Goal: Navigation & Orientation: Find specific page/section

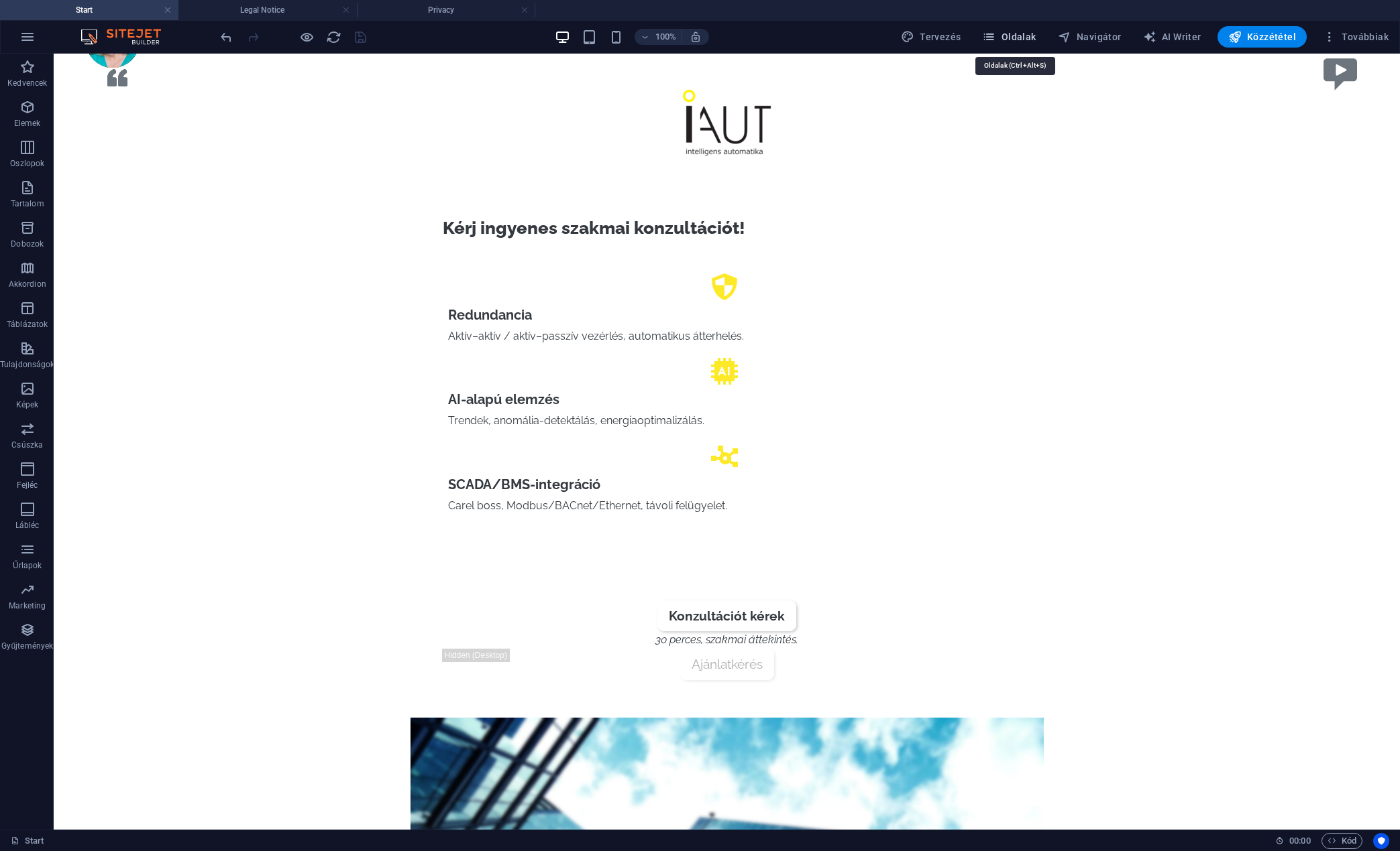
click at [1035, 34] on span "Oldalak" at bounding box center [1008, 37] width 53 height 14
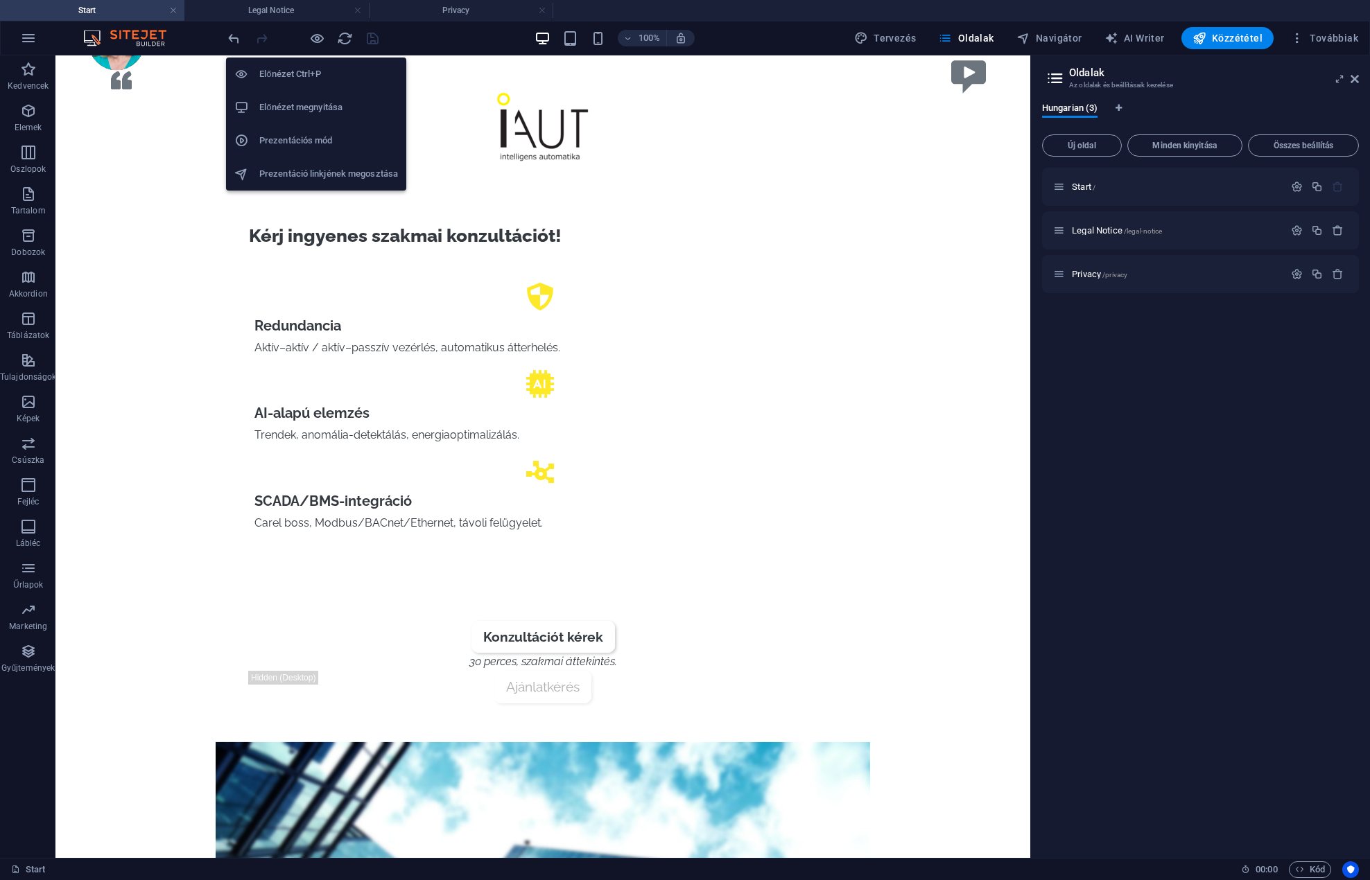
click at [299, 114] on h6 "Előnézet megnyitása" at bounding box center [328, 107] width 139 height 17
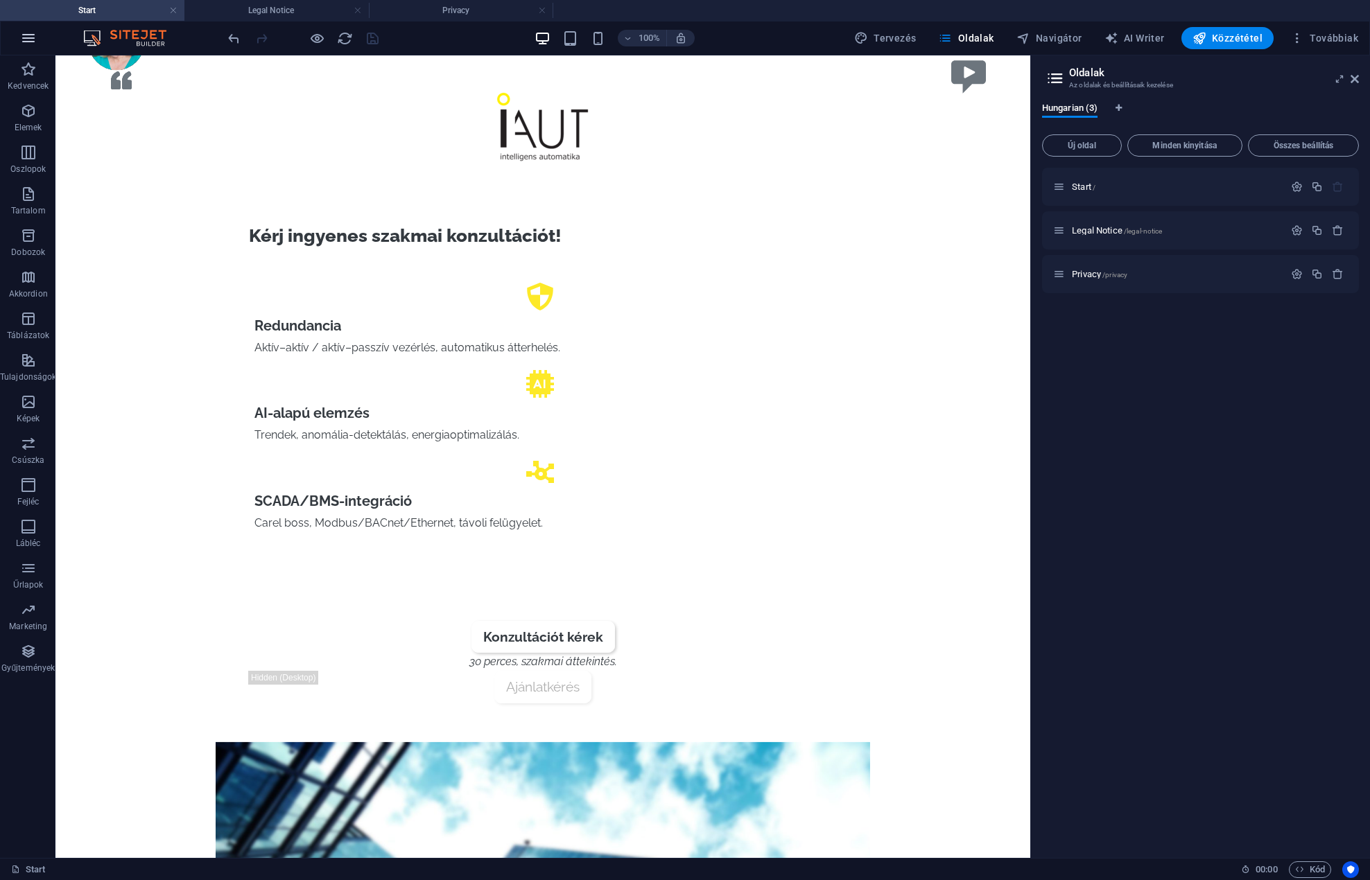
click at [35, 42] on icon "button" at bounding box center [28, 38] width 17 height 17
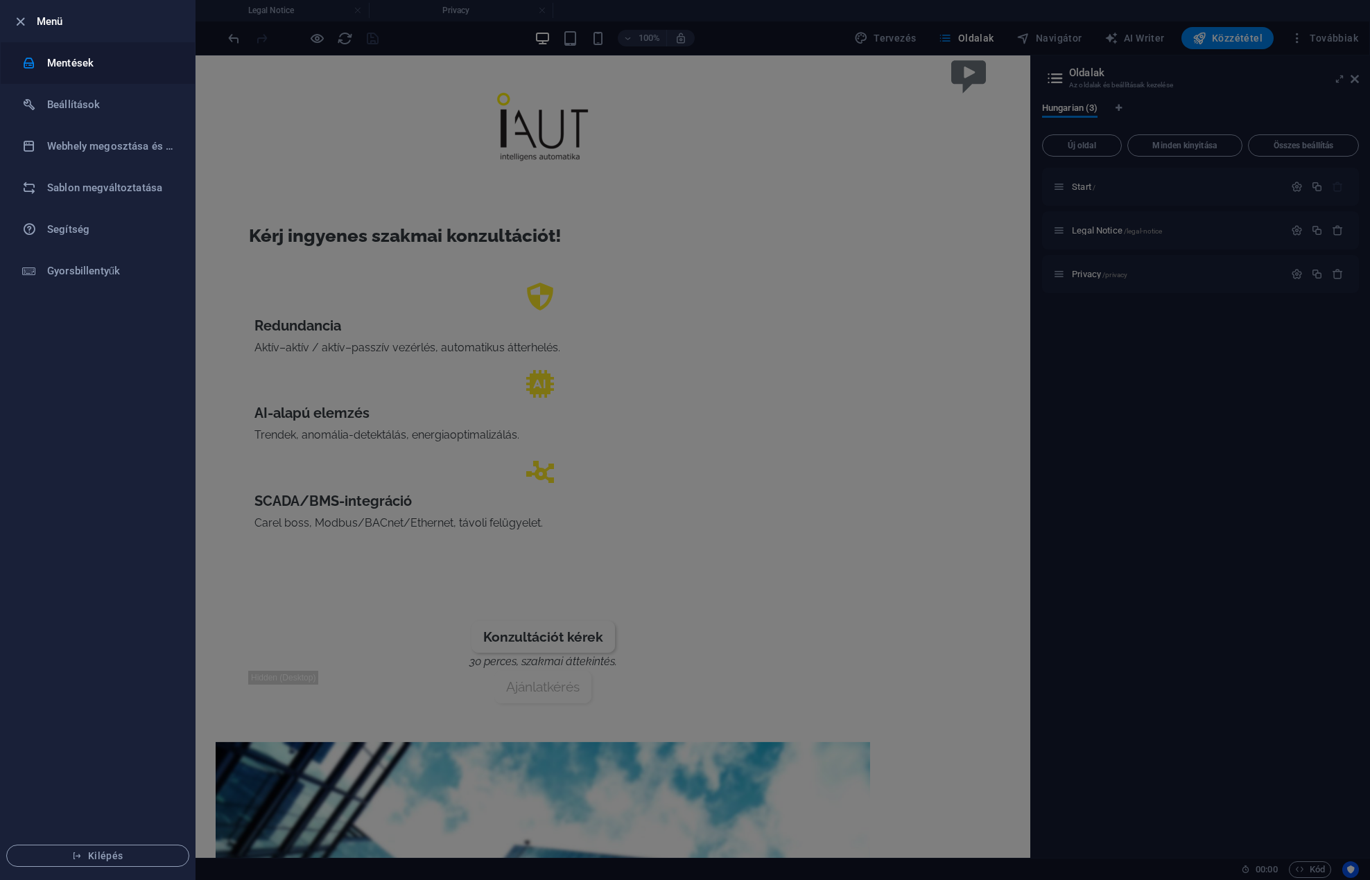
click at [47, 56] on h6 "Mentések" at bounding box center [111, 63] width 128 height 17
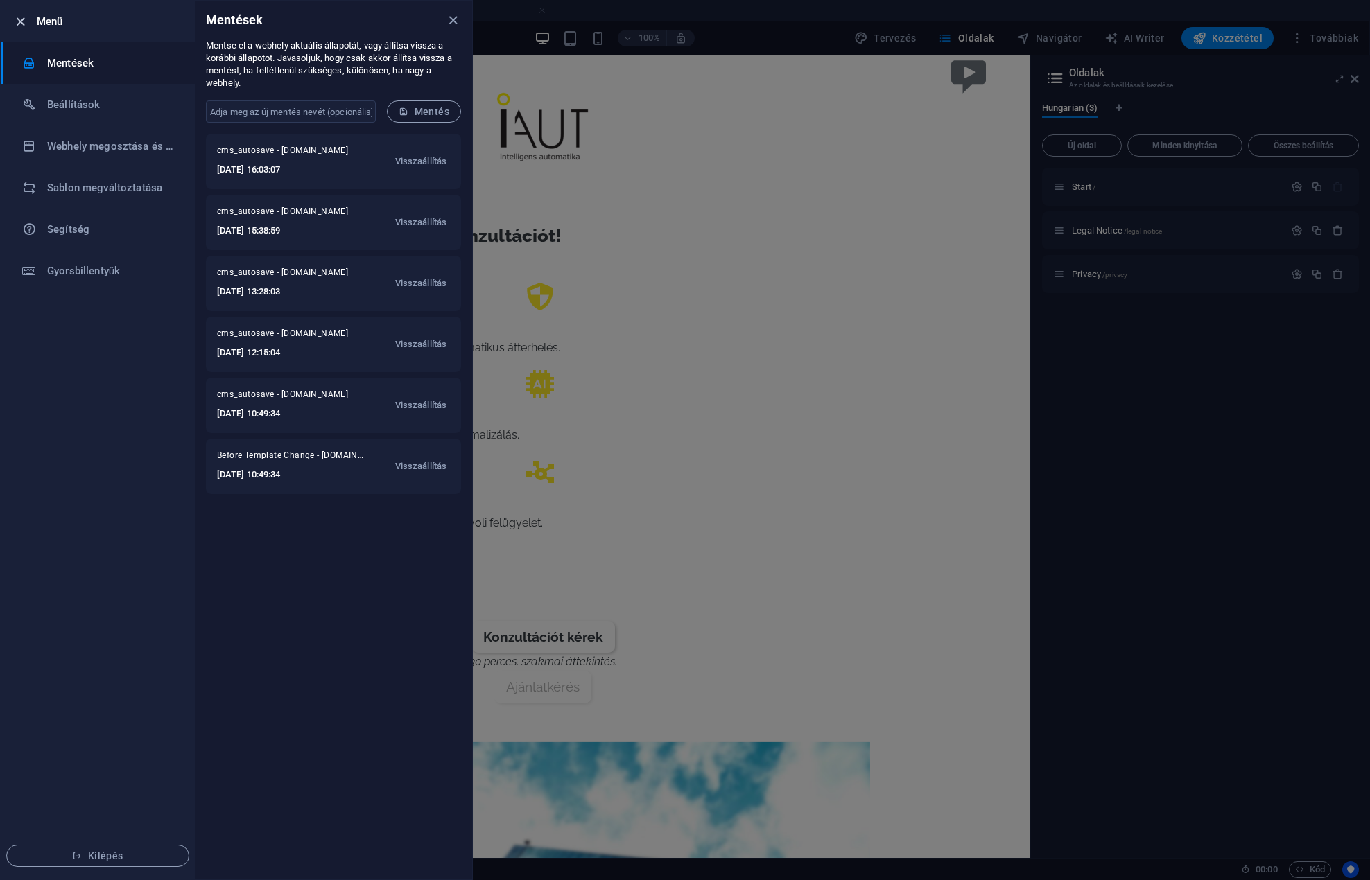
click at [16, 22] on icon "button" at bounding box center [20, 22] width 16 height 16
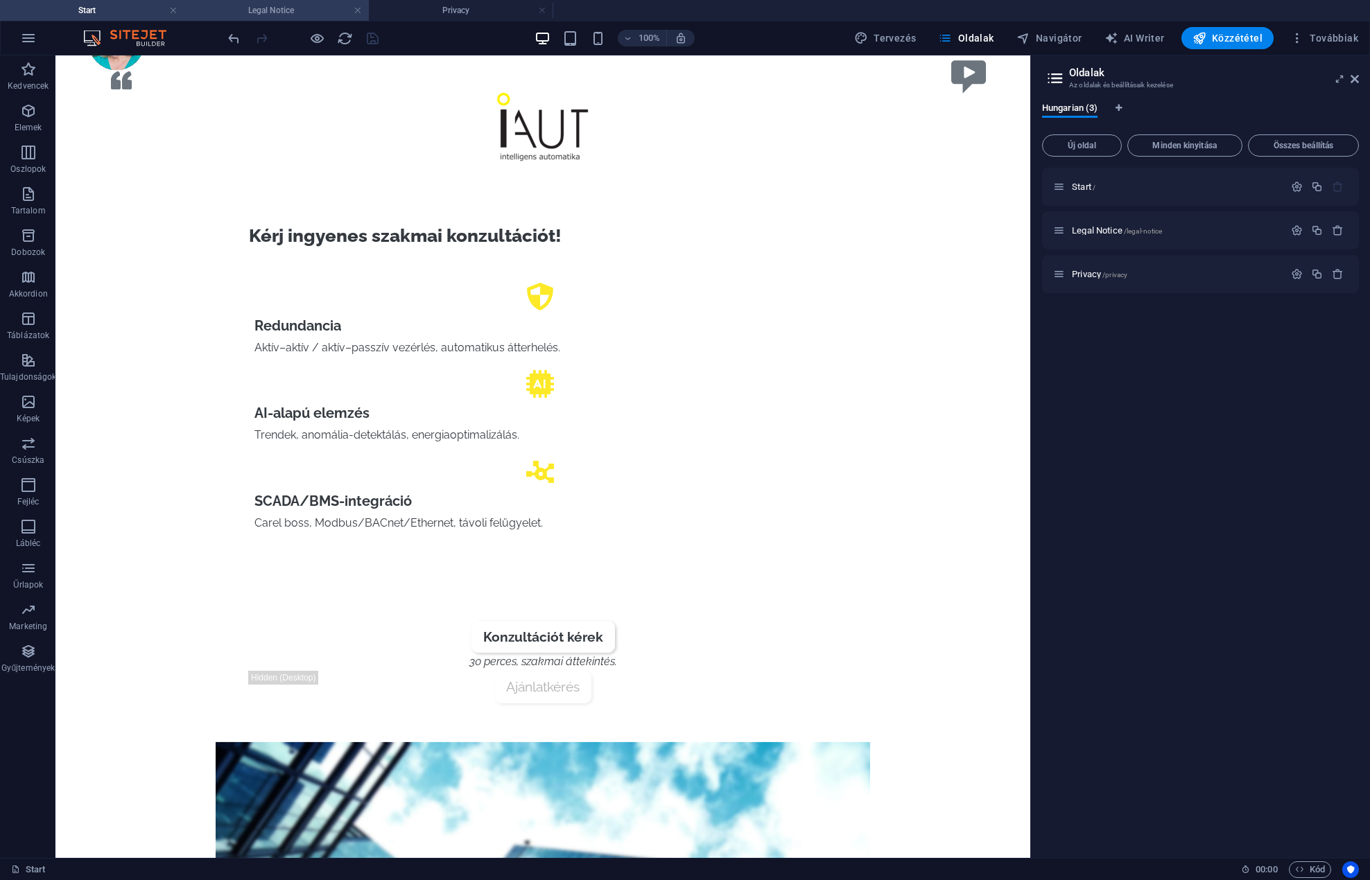
click at [353, 10] on h4 "Legal Notice" at bounding box center [276, 10] width 184 height 15
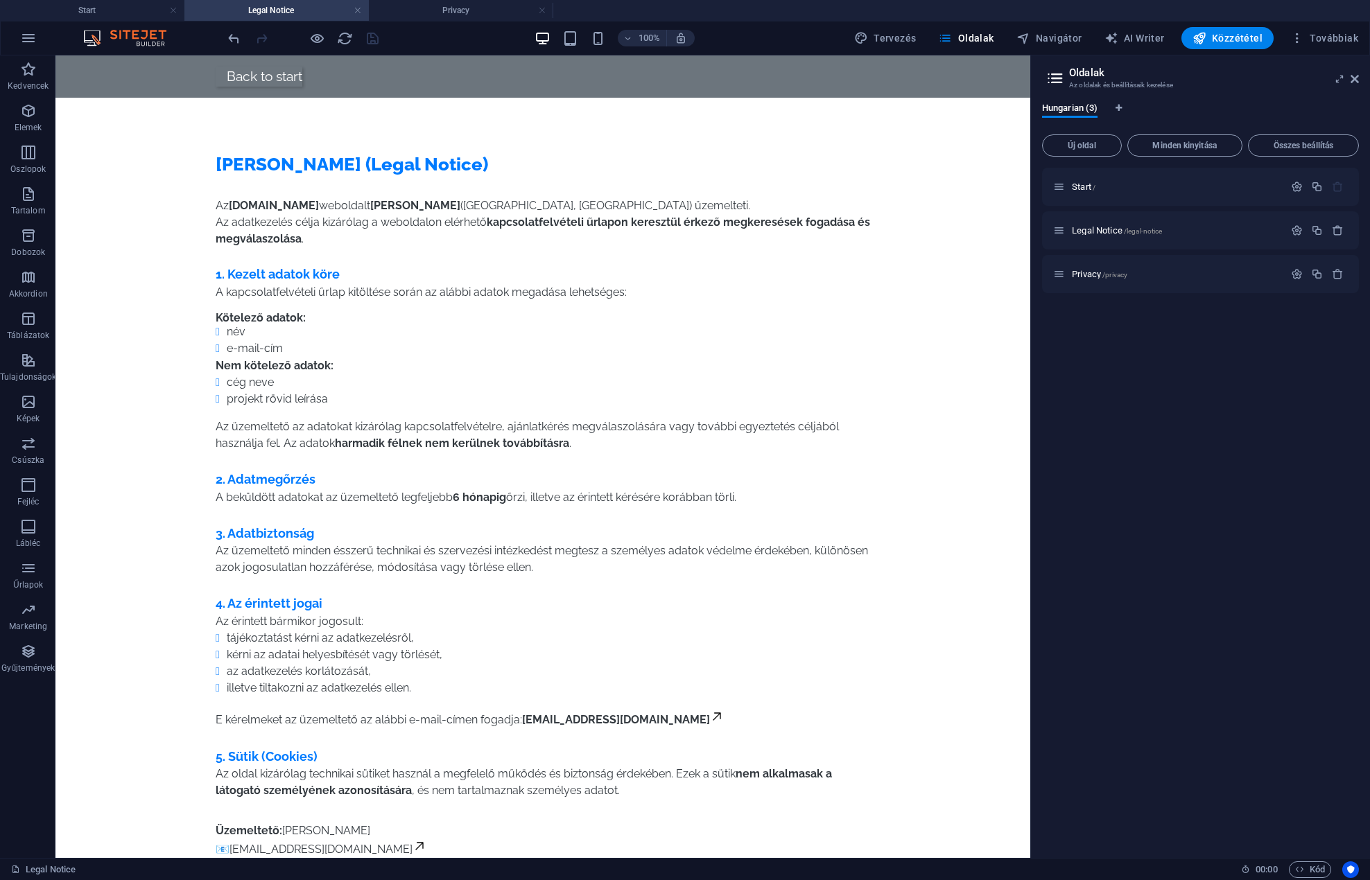
scroll to position [132, 0]
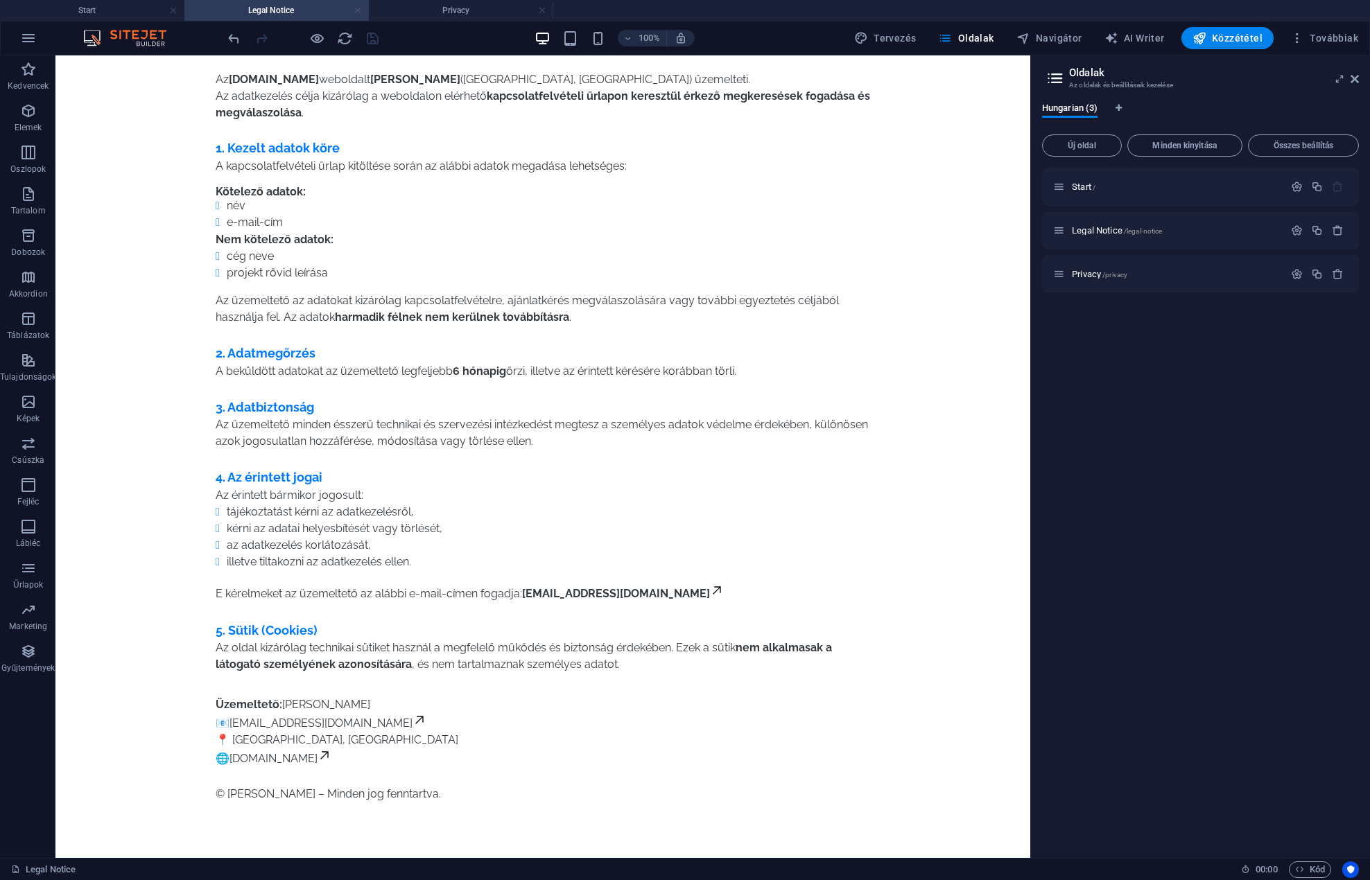
click at [360, 8] on link at bounding box center [358, 10] width 8 height 13
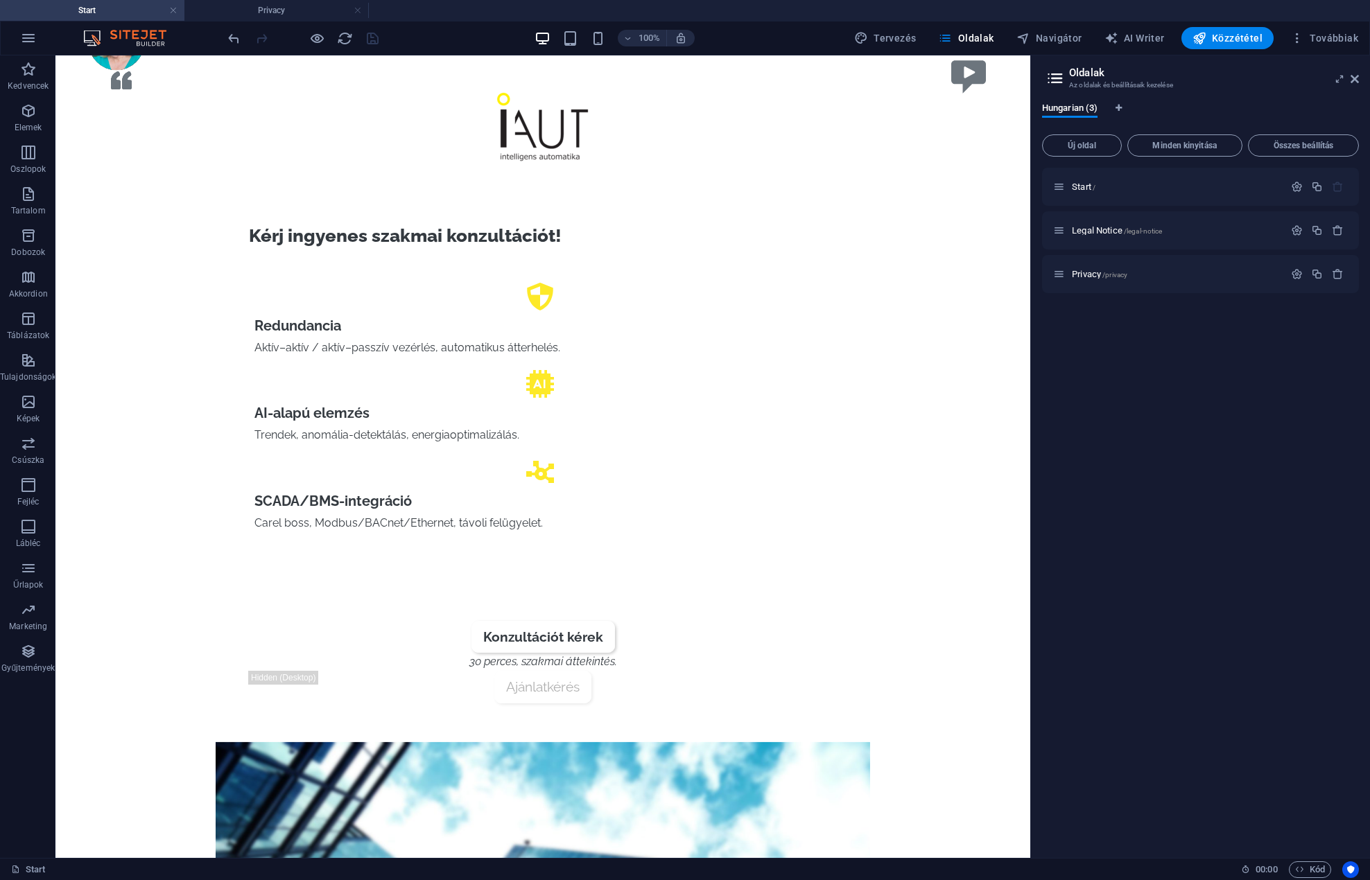
click at [360, 8] on link at bounding box center [358, 10] width 8 height 13
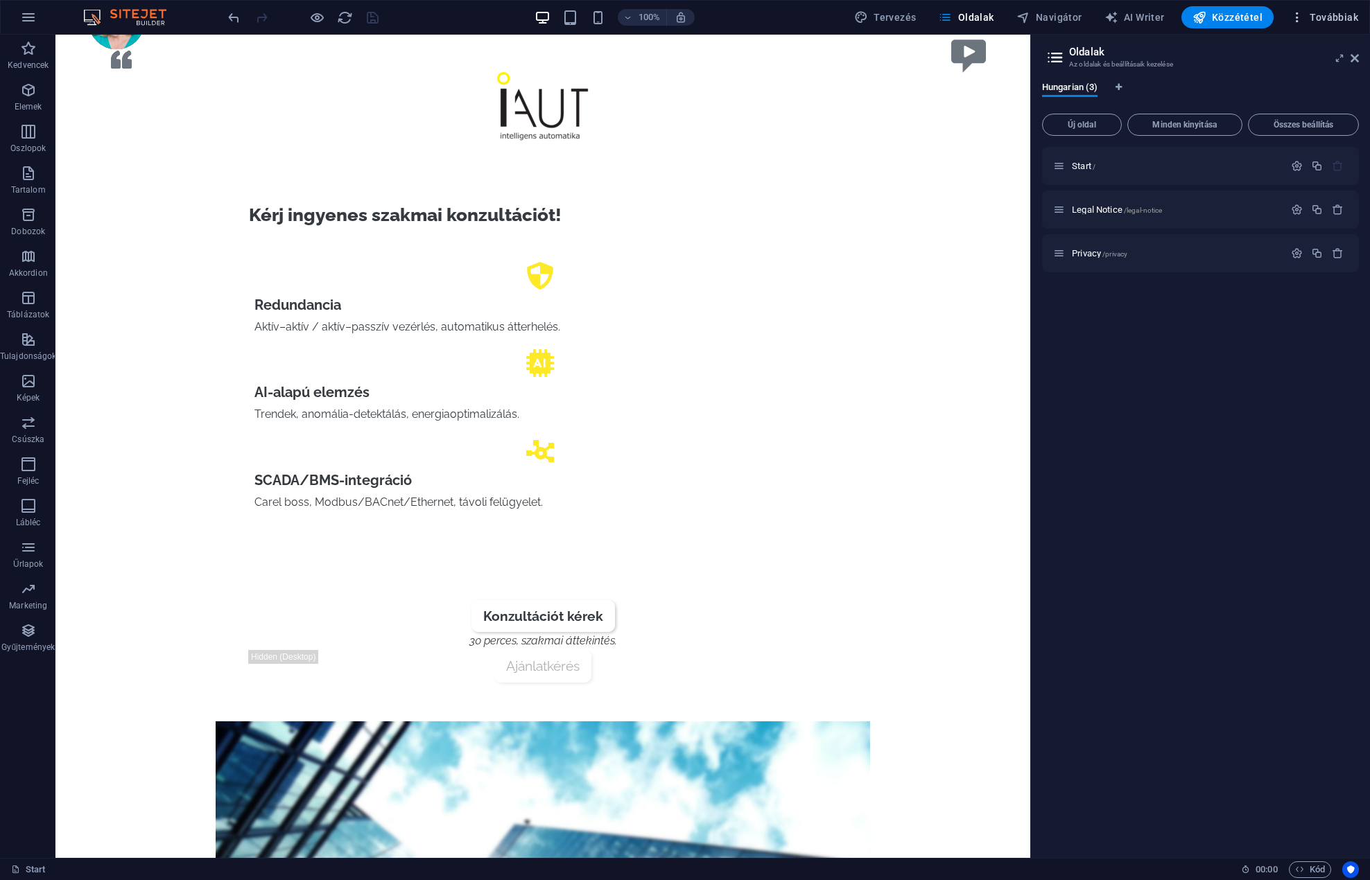
click at [1318, 11] on span "Továbbiak" at bounding box center [1324, 17] width 68 height 14
click at [32, 625] on div at bounding box center [685, 440] width 1370 height 880
click at [22, 17] on icon "button" at bounding box center [28, 17] width 17 height 17
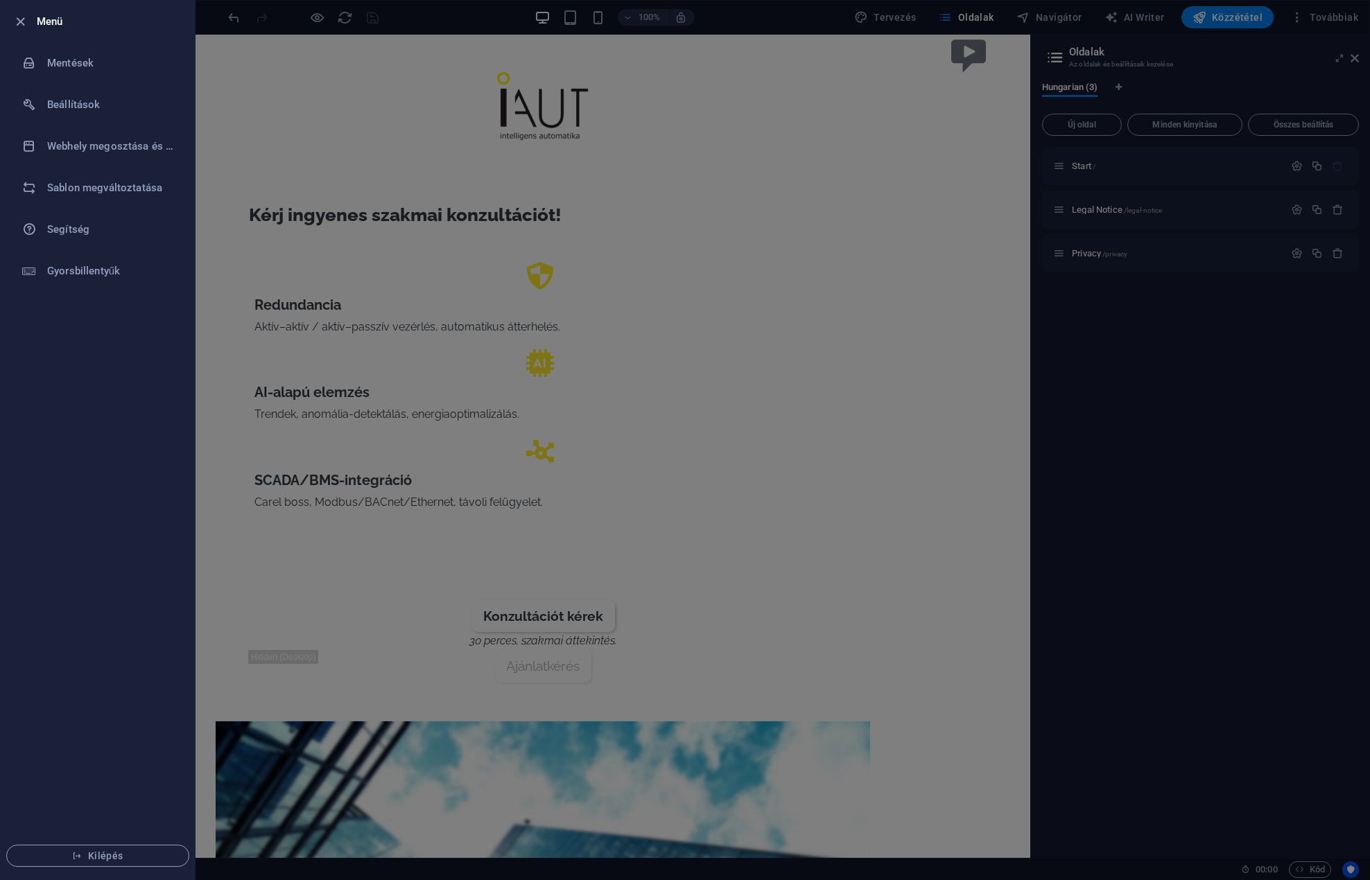
click at [426, 21] on div at bounding box center [685, 440] width 1370 height 880
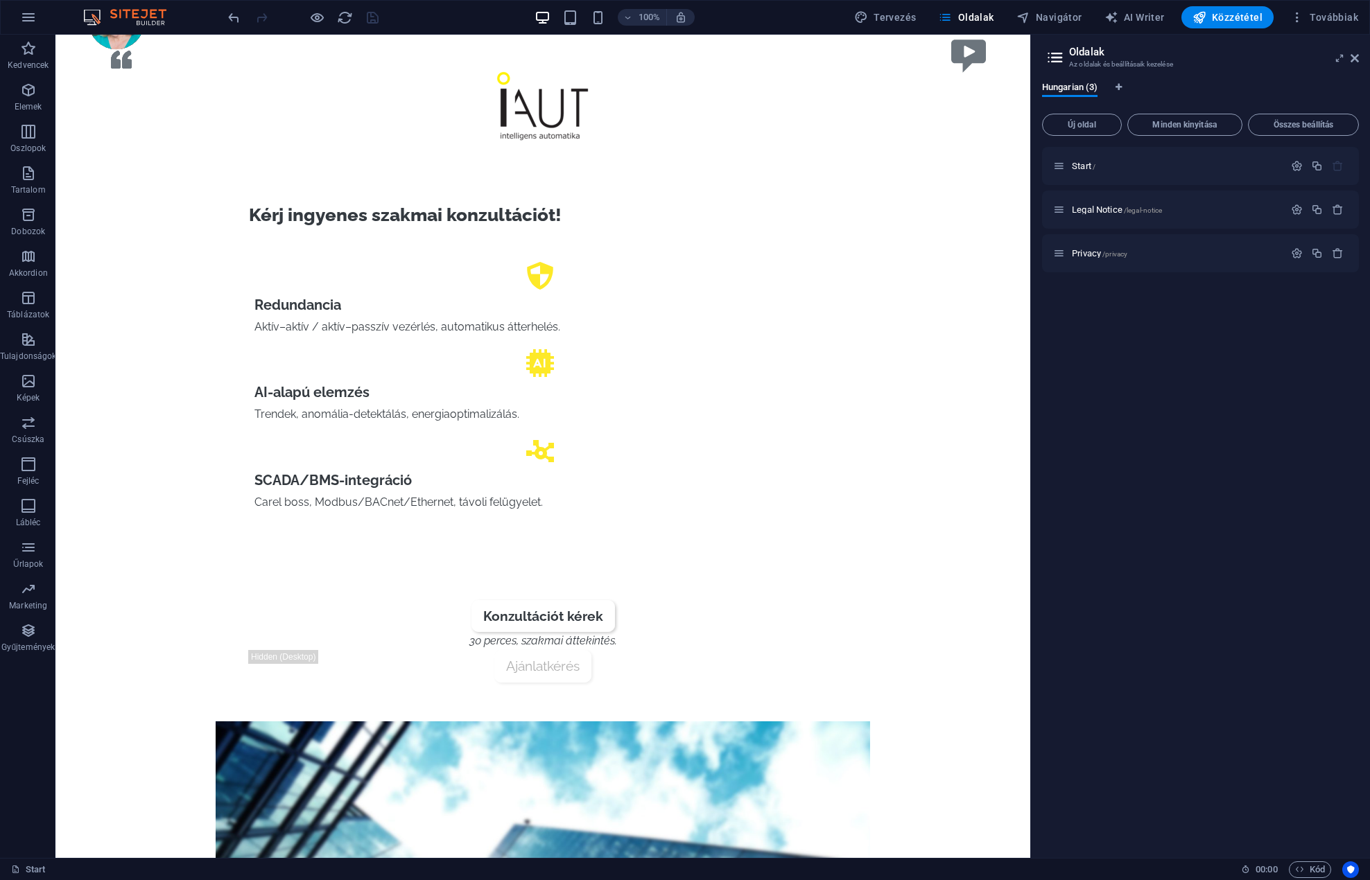
click at [137, 17] on img at bounding box center [132, 17] width 104 height 17
